Goal: Information Seeking & Learning: Learn about a topic

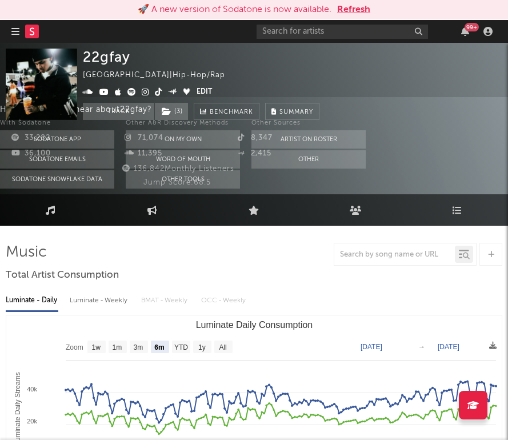
select select "6m"
click at [342, 11] on button "Refresh" at bounding box center [353, 10] width 33 height 14
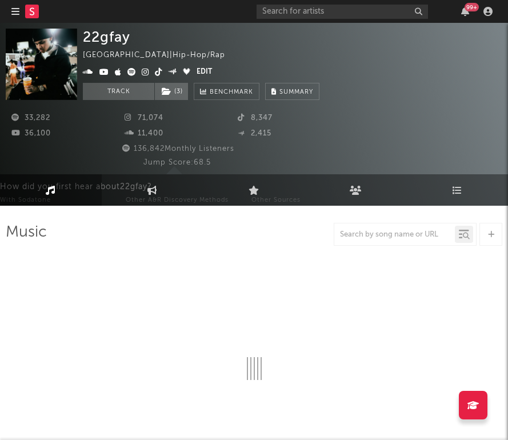
click at [34, 13] on icon at bounding box center [32, 10] width 5 height 7
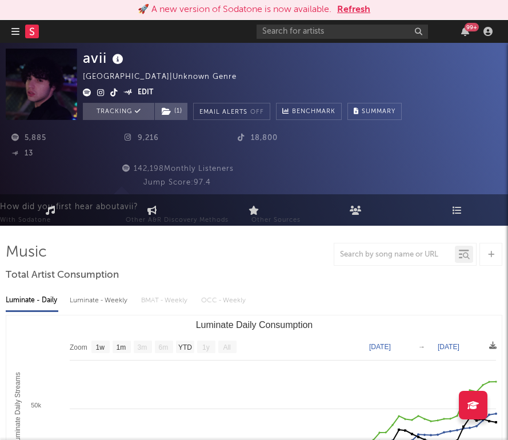
select select "1w"
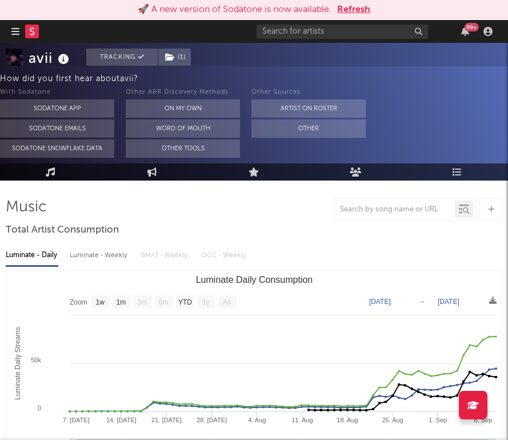
click at [344, 6] on button "Refresh" at bounding box center [353, 10] width 33 height 14
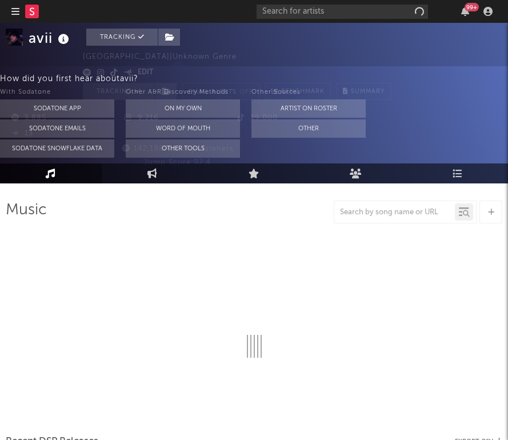
scroll to position [27, 1]
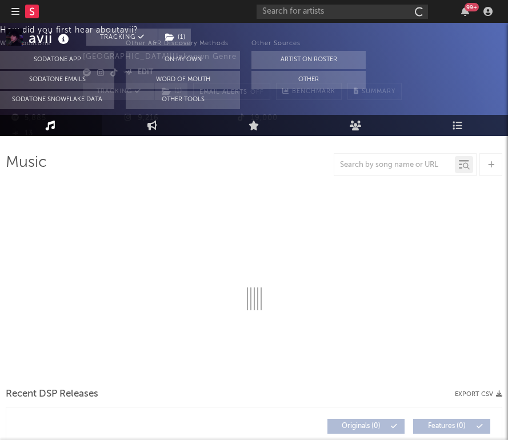
select select "1w"
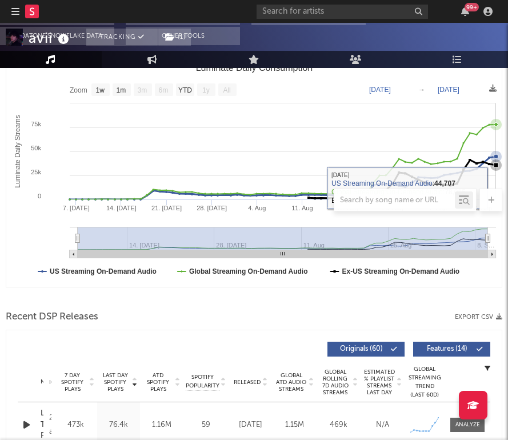
scroll to position [432, 0]
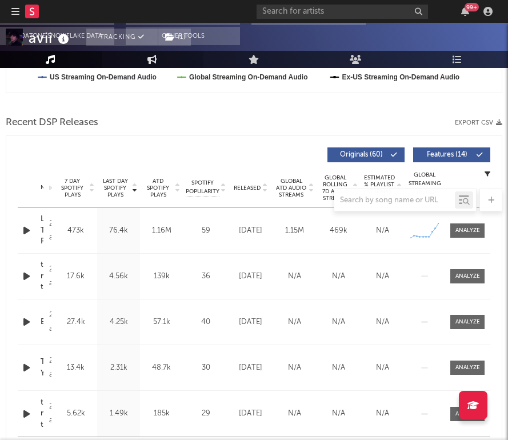
click at [158, 59] on link "Engagement" at bounding box center [153, 59] width 102 height 17
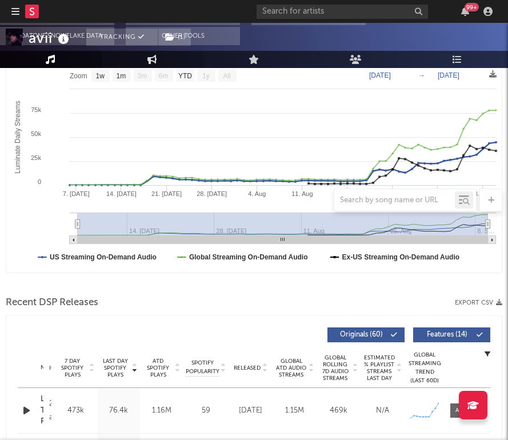
select select "1w"
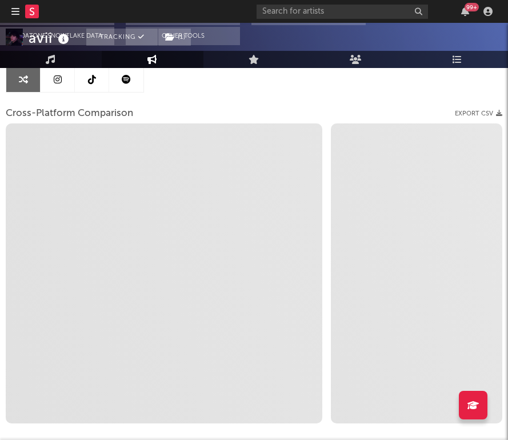
scroll to position [149, 0]
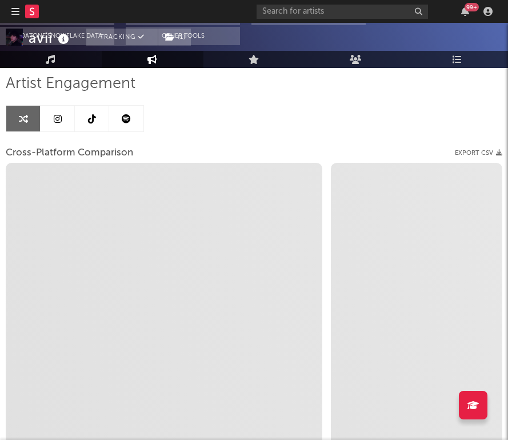
click at [59, 122] on icon at bounding box center [58, 118] width 8 height 9
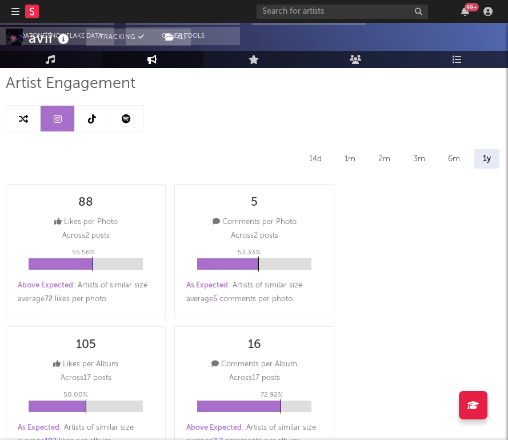
click at [22, 118] on icon at bounding box center [23, 118] width 9 height 9
select select "1m"
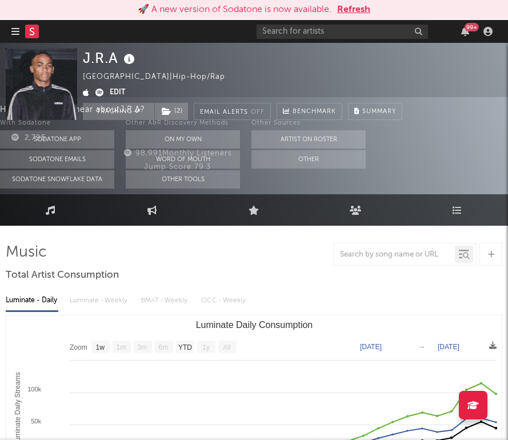
select select "1w"
click at [364, 10] on button "Refresh" at bounding box center [353, 10] width 33 height 14
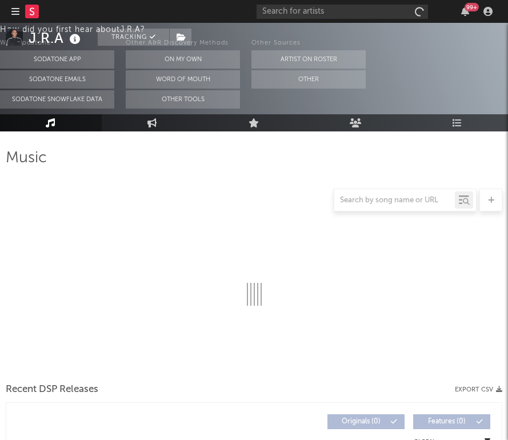
scroll to position [86, 0]
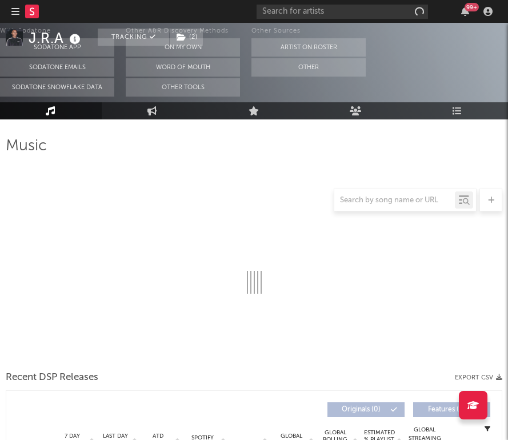
select select "1w"
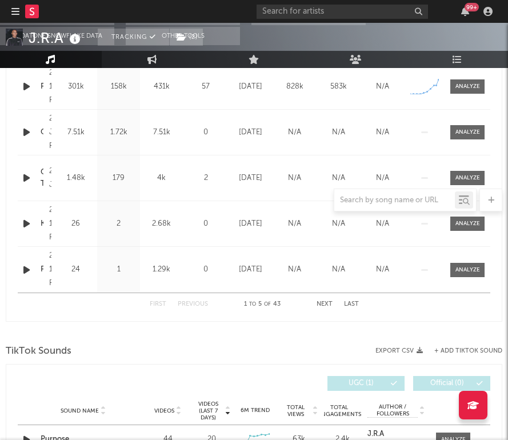
scroll to position [585, 0]
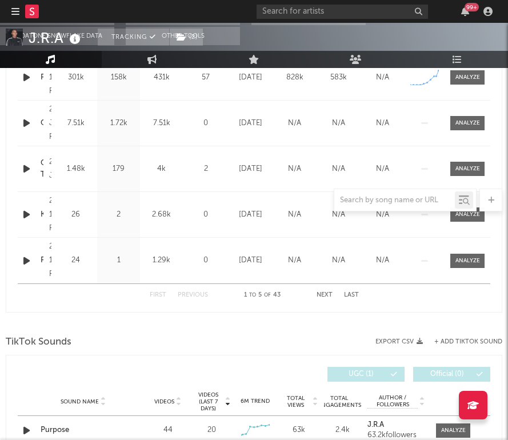
click at [331, 1] on div "99 +" at bounding box center [377, 11] width 240 height 23
